Goal: Complete application form

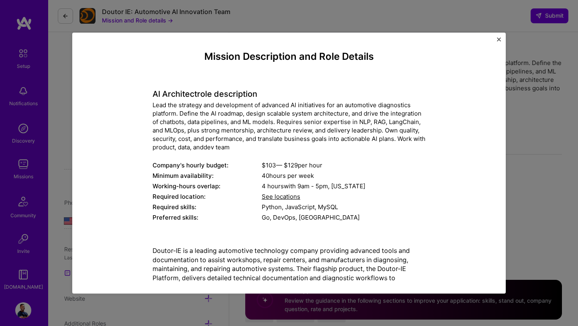
select select "US"
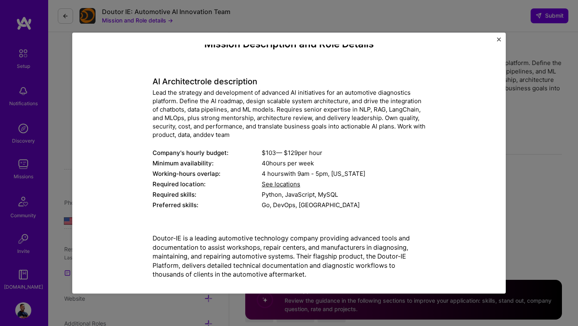
click at [499, 40] on img "Close" at bounding box center [499, 39] width 4 height 4
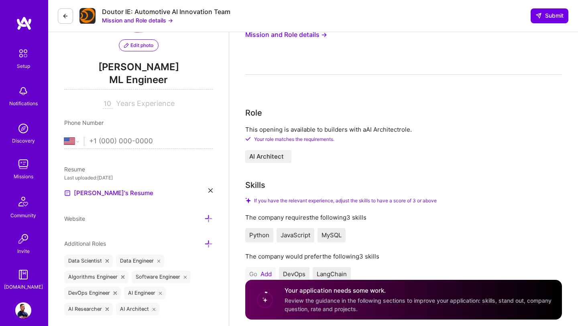
scroll to position [84, 0]
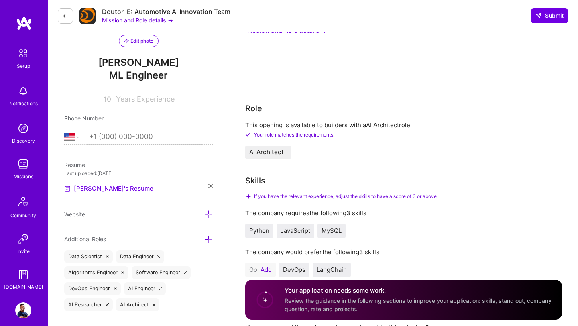
click at [351, 294] on h4 "Your application needs some work." at bounding box center [418, 290] width 268 height 8
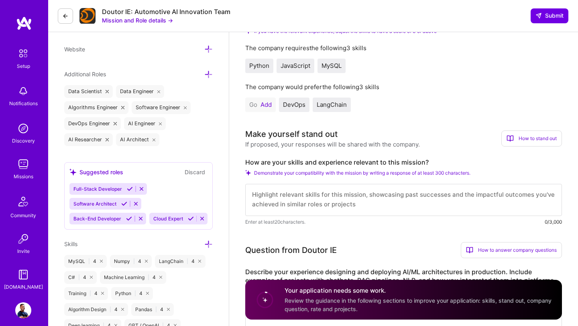
scroll to position [251, 0]
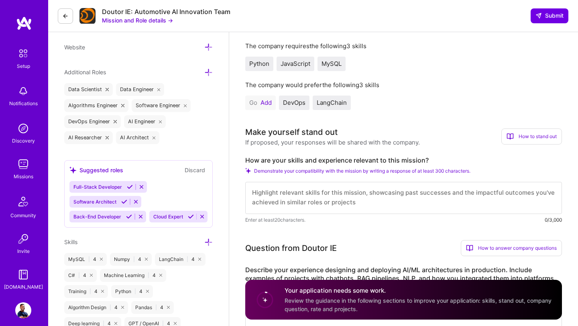
click at [377, 198] on textarea at bounding box center [403, 198] width 316 height 32
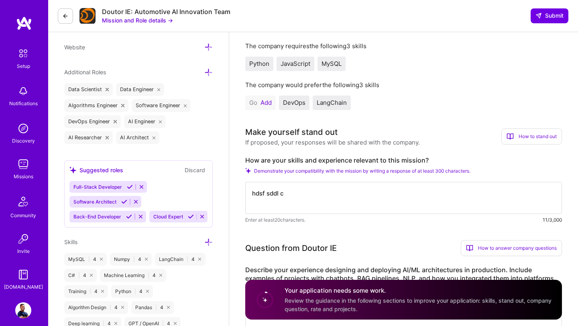
type textarea "hdsf sddl c"
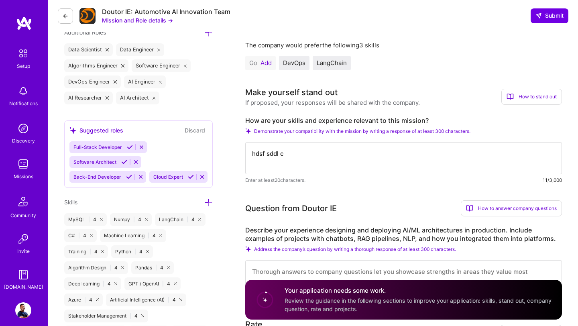
scroll to position [310, 0]
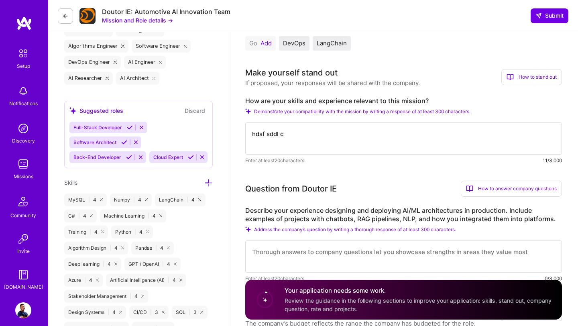
click at [368, 259] on textarea at bounding box center [403, 256] width 316 height 32
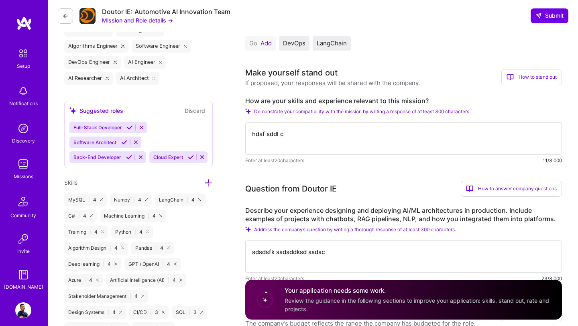
type textarea "sdsdsfk ssdsddksd ssdsc"
click at [334, 144] on textarea "hdsf sddl c" at bounding box center [403, 138] width 316 height 32
type textarea "hdsf sddl cdsfdfedfedfdfdss dsdsdsd"
click at [338, 255] on textarea "sdsdsfk ssdsddksd ssdsc" at bounding box center [403, 256] width 316 height 32
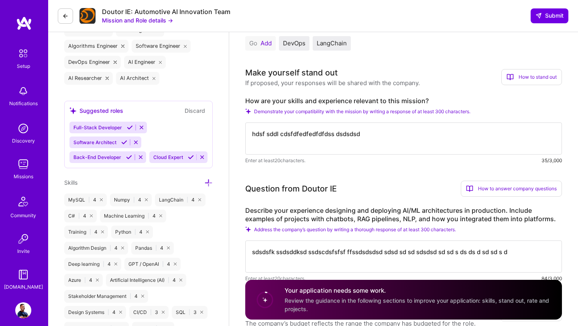
type textarea "sdsdsfk ssdsddksd ssdscdsfsfsf ffssdsdsdsd sdsd sd sd sdsdsd sd sd s ds ds d sd…"
paste textarea "sdsdsfk ssdsddksd ssdscdsfsfsf ffssdsdsdsd sdsd sd sd sdsdsd sd sd s ds ds d sd…"
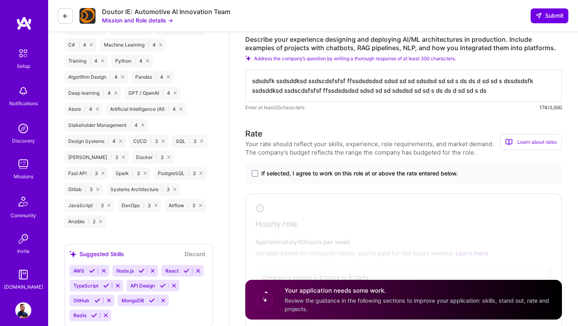
scroll to position [490, 0]
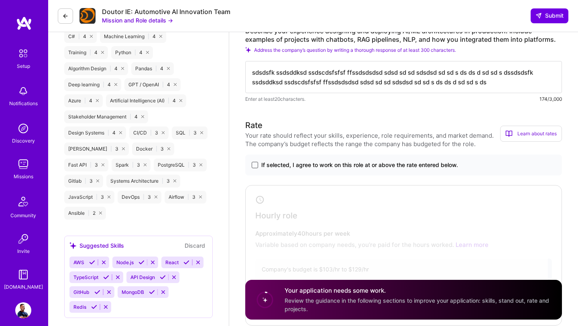
type textarea "sdsdsfk ssdsddksd ssdscdsfsfsf ffssdsdsdsd sdsd sd sd sdsdsd sd sd s ds ds d sd…"
click at [254, 164] on span at bounding box center [254, 165] width 6 height 6
click at [0, 0] on input "If selected, I agree to work on this role at or above the rate entered below." at bounding box center [0, 0] width 0 height 0
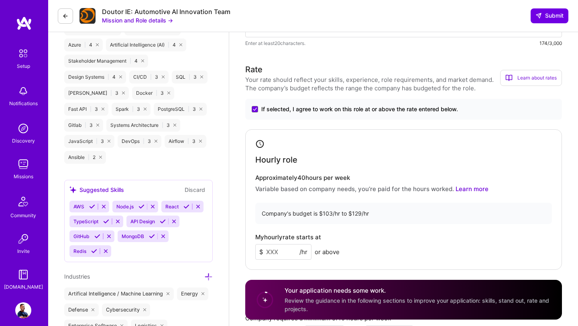
scroll to position [561, 0]
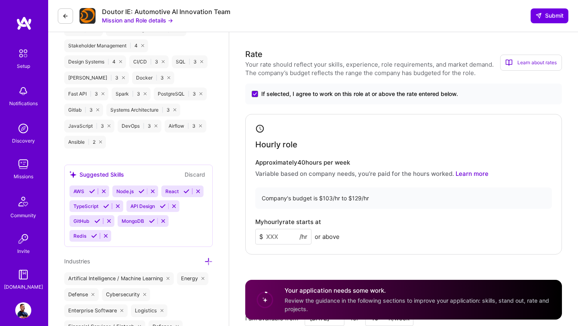
click at [282, 238] on input at bounding box center [283, 237] width 56 height 16
type input "125"
click at [313, 260] on div "Rate Your rate should reflect your skills, experience, role requirements, and m…" at bounding box center [403, 220] width 316 height 345
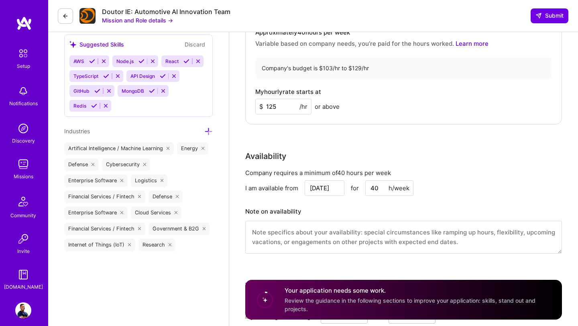
scroll to position [707, 0]
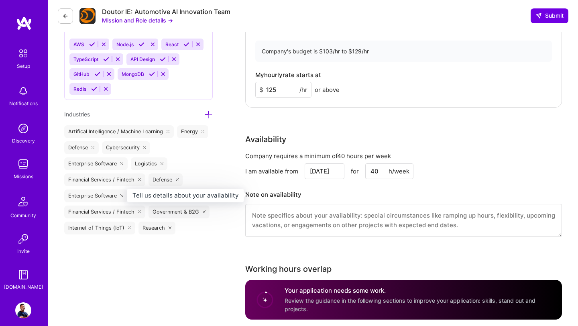
click at [323, 189] on h3 "Note on availability" at bounding box center [403, 195] width 316 height 12
click at [318, 228] on textarea at bounding box center [403, 220] width 316 height 33
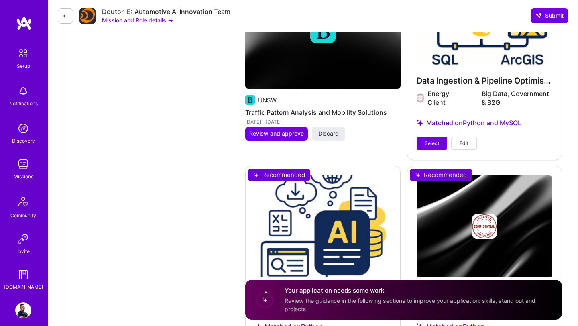
scroll to position [1917, 0]
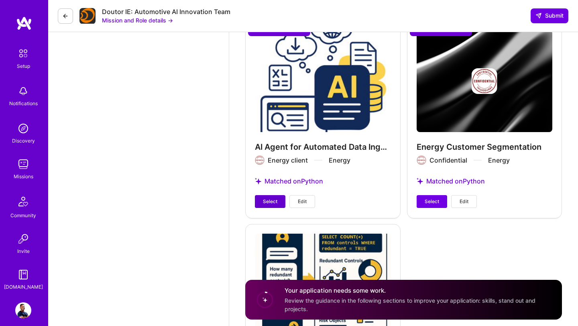
click at [274, 201] on span "Select" at bounding box center [270, 201] width 14 height 7
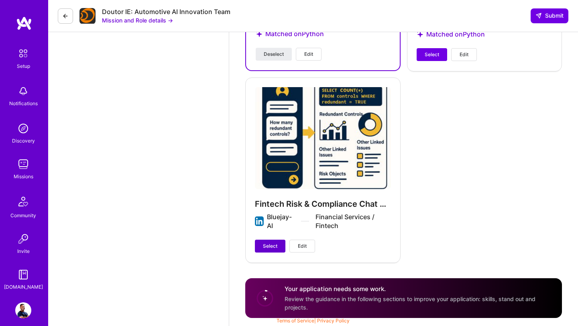
click at [268, 247] on span "Select" at bounding box center [270, 245] width 14 height 7
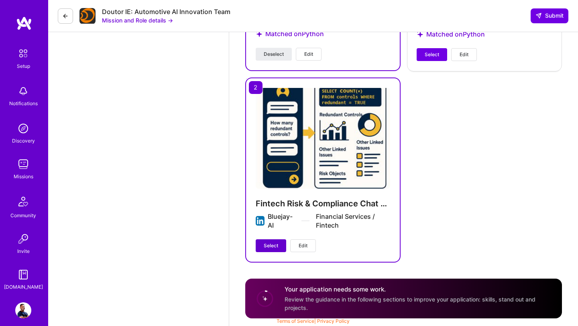
scroll to position [2058, 0]
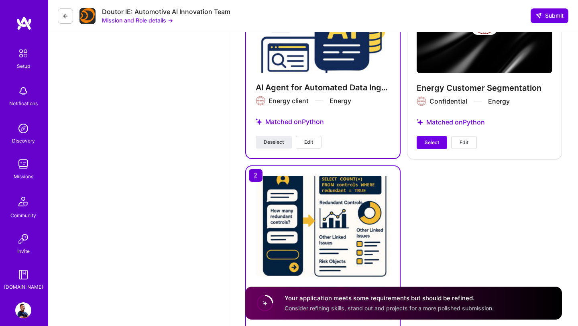
scroll to position [1957, 0]
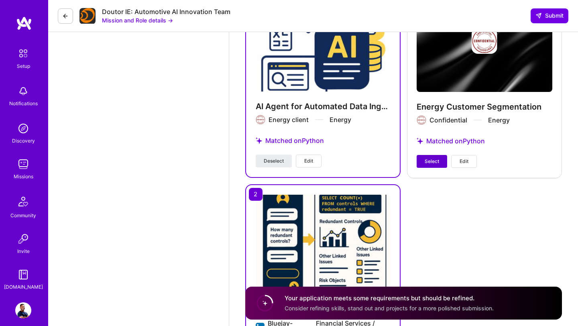
click at [424, 166] on button "Select" at bounding box center [431, 161] width 30 height 13
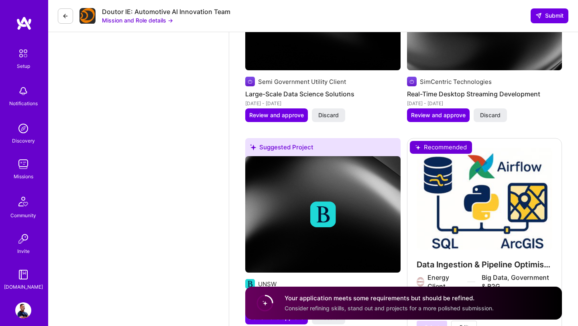
scroll to position [1639, 0]
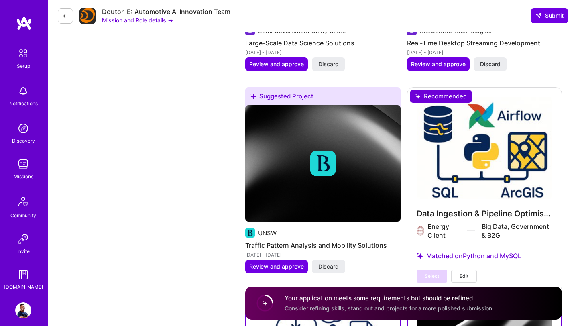
click at [434, 200] on div "Data Ingestion & Pipeline Optimisation Energy Client Big Data, Government & B2G…" at bounding box center [484, 189] width 155 height 205
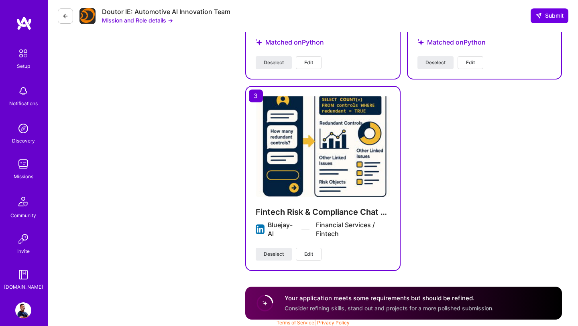
scroll to position [2058, 0]
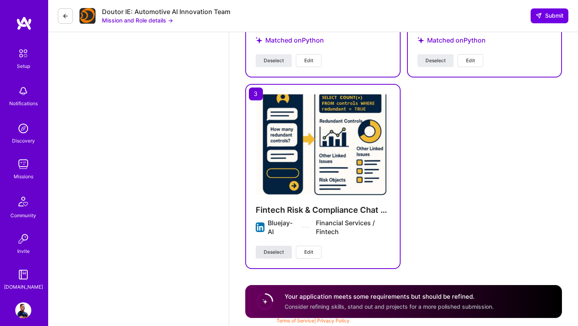
click at [268, 253] on span "Deselect" at bounding box center [274, 251] width 20 height 7
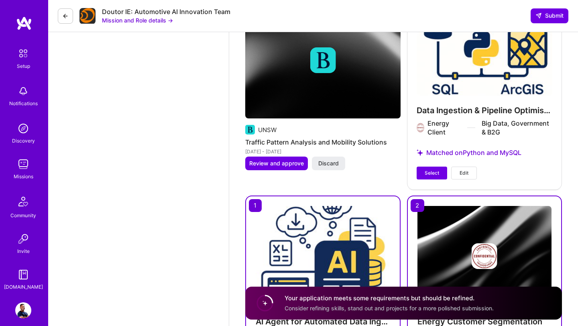
scroll to position [1741, 0]
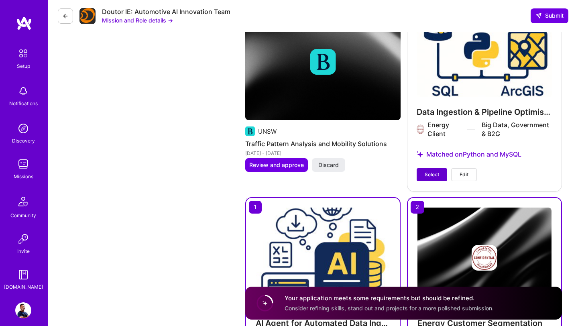
click at [436, 174] on span "Select" at bounding box center [431, 174] width 14 height 7
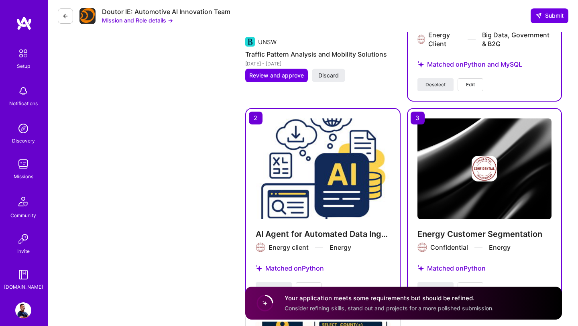
scroll to position [2001, 0]
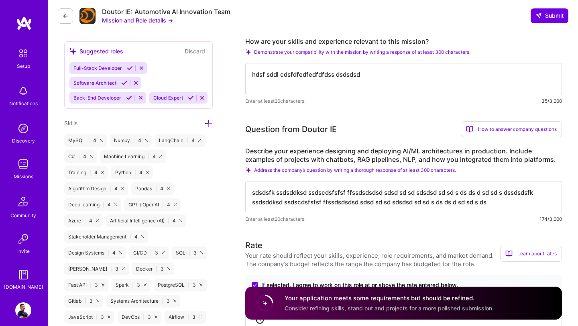
scroll to position [341, 0]
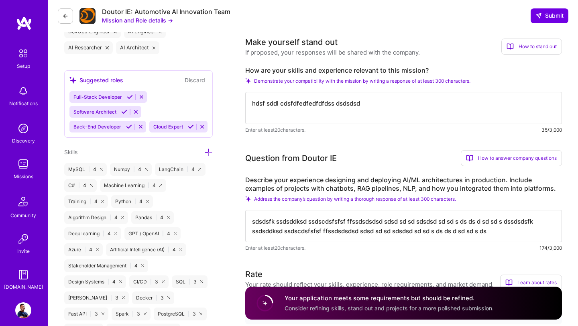
click at [331, 214] on textarea "sdsdsfk ssdsddksd ssdscdsfsfsf ffssdsdsdsd sdsd sd sd sdsdsd sd sd s ds ds d sd…" at bounding box center [403, 226] width 316 height 32
click at [329, 232] on textarea "sdsdsfk ssdsddksd ssdscdsfsfsf ffssdsdsdsd sdsd sd sd sdsdsd sd sd s ds ds d sd…" at bounding box center [403, 226] width 316 height 32
click at [346, 112] on textarea "hdsf sddl cdsfdfedfedfdfdss dsdsdsd" at bounding box center [403, 108] width 316 height 32
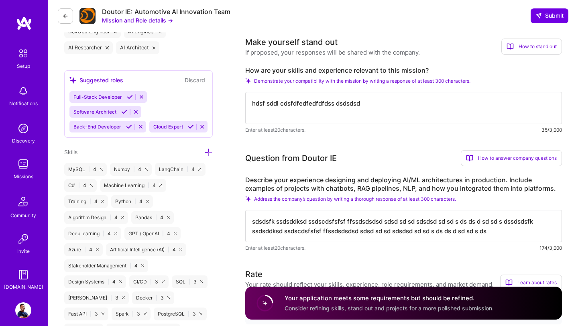
click at [346, 112] on textarea "hdsf sddl cdsfdfedfedfdfdss dsdsdsd" at bounding box center [403, 108] width 316 height 32
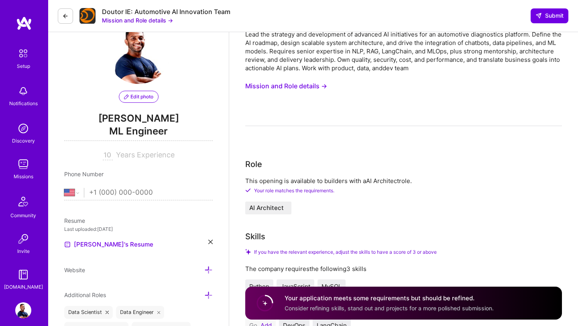
scroll to position [0, 0]
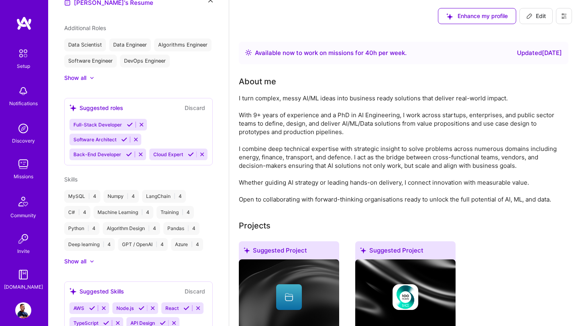
click at [31, 22] on img at bounding box center [24, 23] width 16 height 14
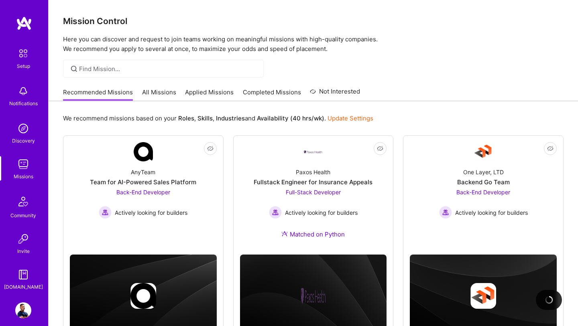
click at [30, 22] on img at bounding box center [24, 23] width 16 height 14
